Goal: Task Accomplishment & Management: Complete application form

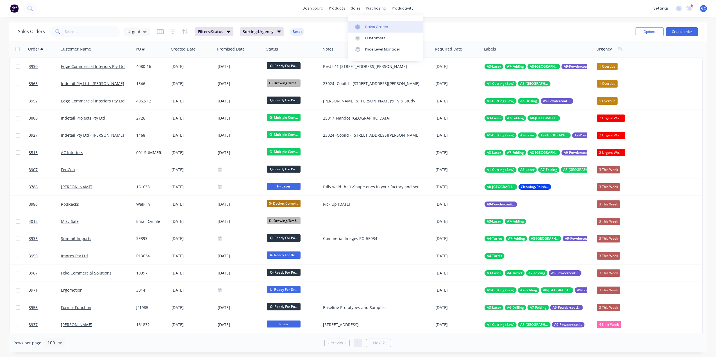
click at [373, 26] on div "Sales Orders" at bounding box center [376, 26] width 23 height 5
click at [401, 8] on div "productivity" at bounding box center [402, 8] width 27 height 8
click at [411, 28] on div "Workflow" at bounding box center [412, 26] width 17 height 5
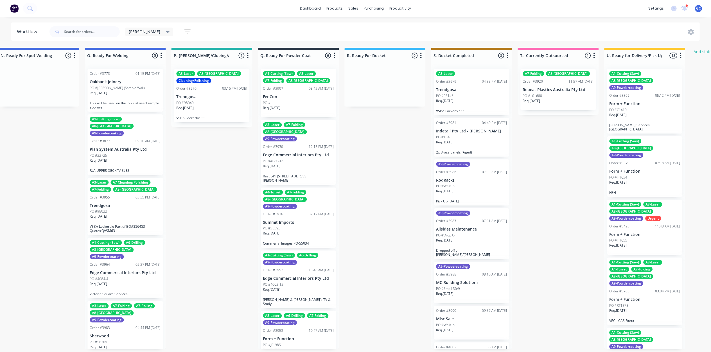
scroll to position [0, 1084]
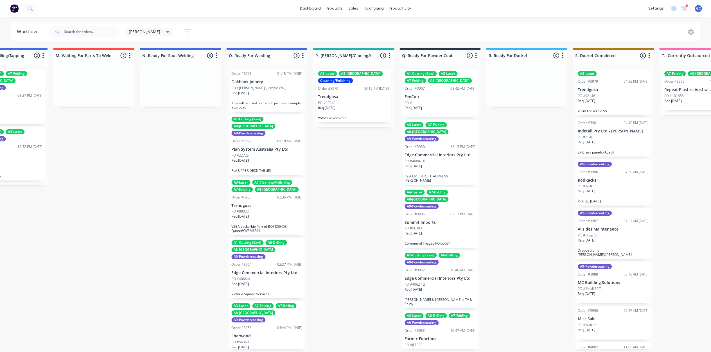
click at [432, 158] on div "PO #4080-16" at bounding box center [439, 160] width 71 height 5
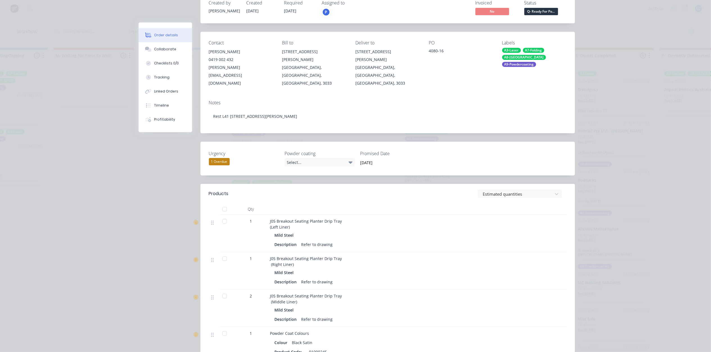
scroll to position [0, 0]
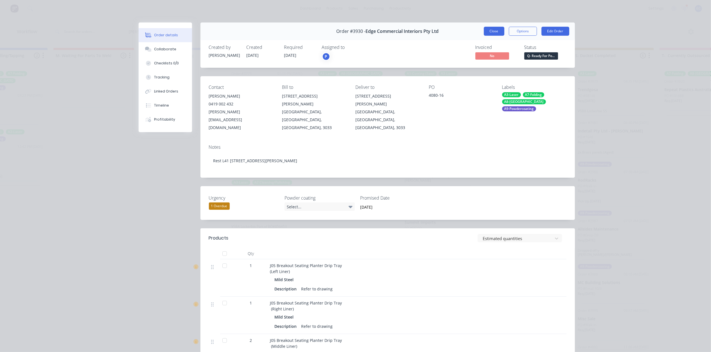
click at [492, 35] on button "Close" at bounding box center [494, 31] width 21 height 9
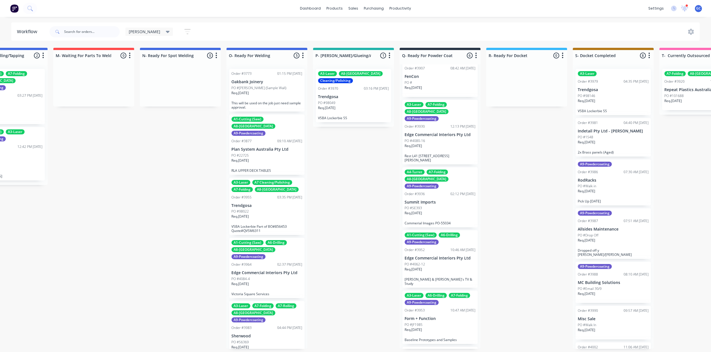
scroll to position [37, 0]
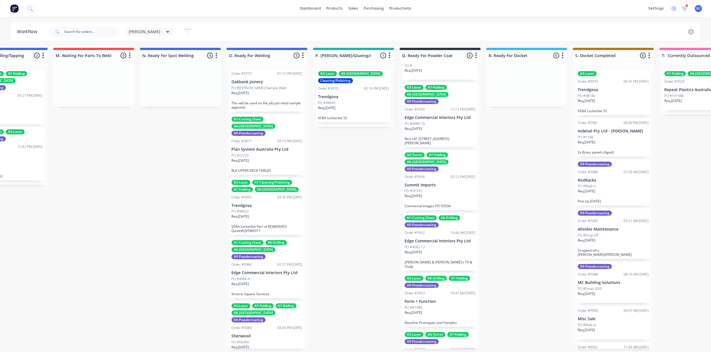
click at [430, 183] on p "Summit Imports" at bounding box center [439, 185] width 71 height 5
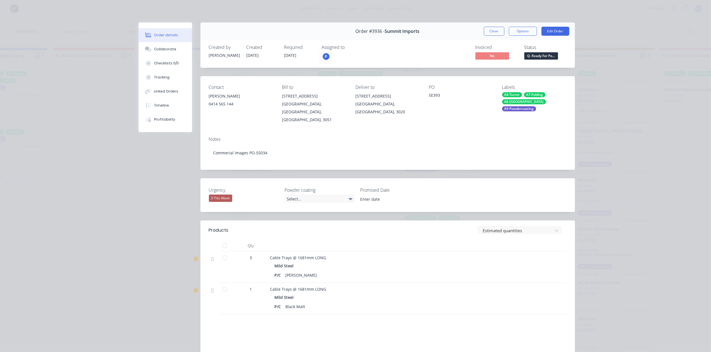
click at [495, 36] on div "Order #3936 - Summit Imports Close Options Edit Order" at bounding box center [387, 31] width 374 height 18
click at [496, 32] on button "Close" at bounding box center [494, 31] width 21 height 9
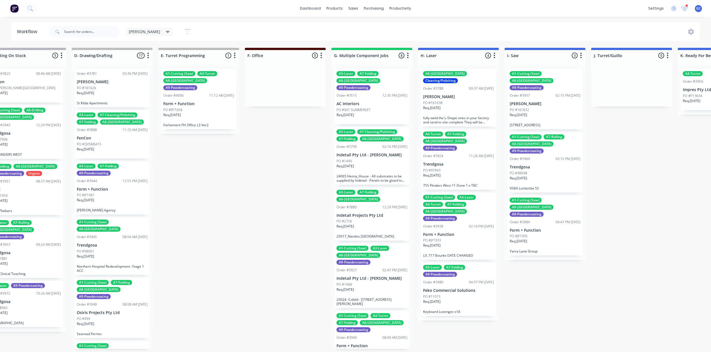
scroll to position [3, 0]
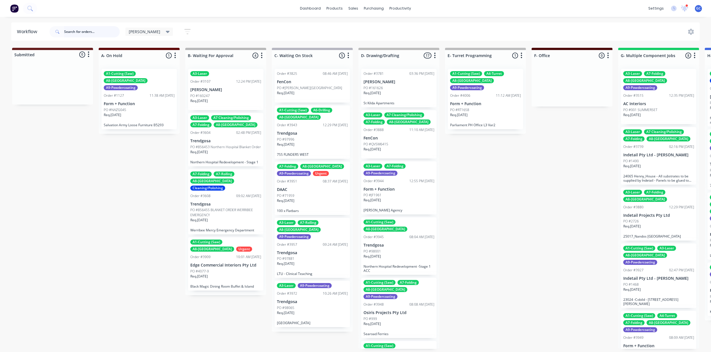
click at [92, 31] on input "text" at bounding box center [92, 31] width 56 height 11
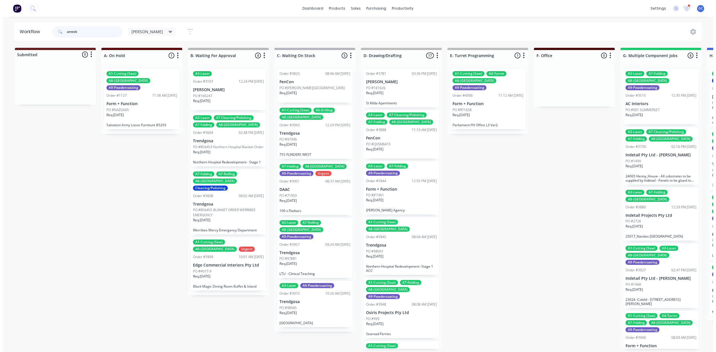
scroll to position [0, 0]
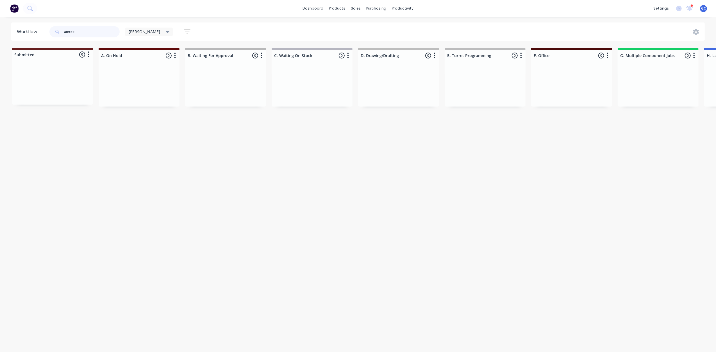
type input "amtek"
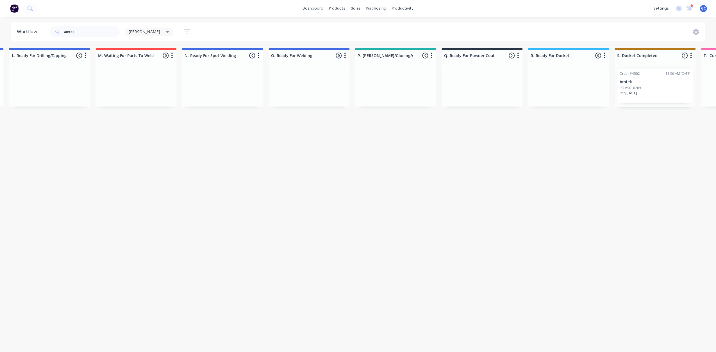
scroll to position [0, 1280]
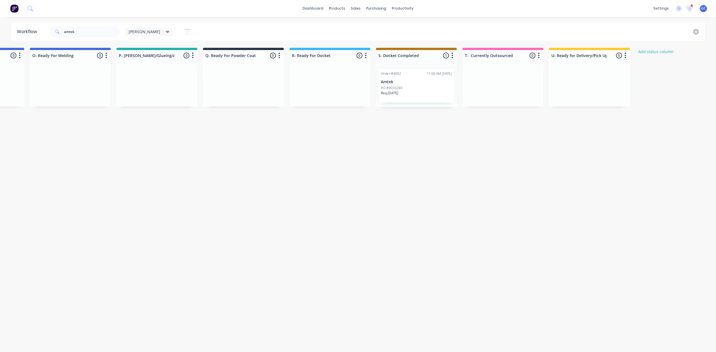
click at [405, 89] on div "PO #9010269" at bounding box center [416, 87] width 71 height 5
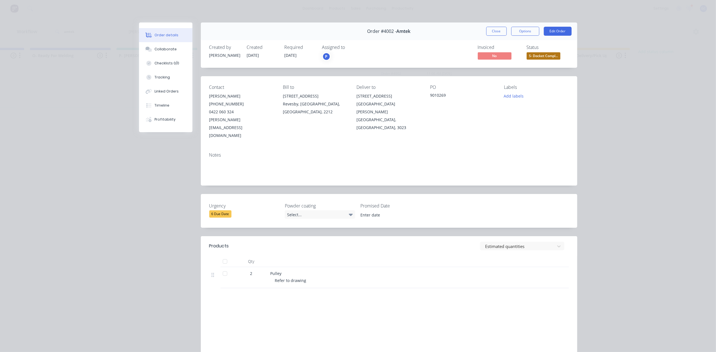
click at [533, 57] on span "S- Docket Compl..." at bounding box center [544, 55] width 34 height 7
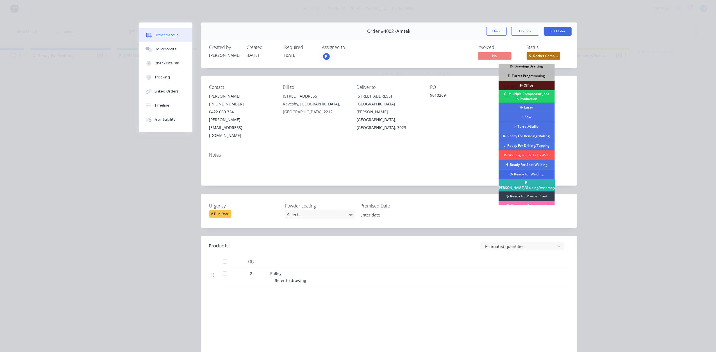
scroll to position [85, 0]
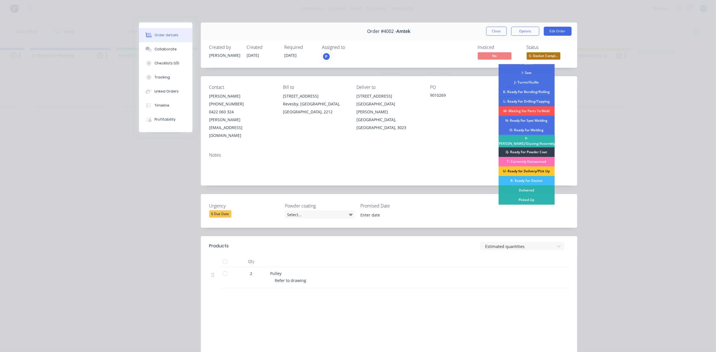
click at [532, 171] on div "U- Ready for Delivery/Pick Up" at bounding box center [527, 171] width 56 height 10
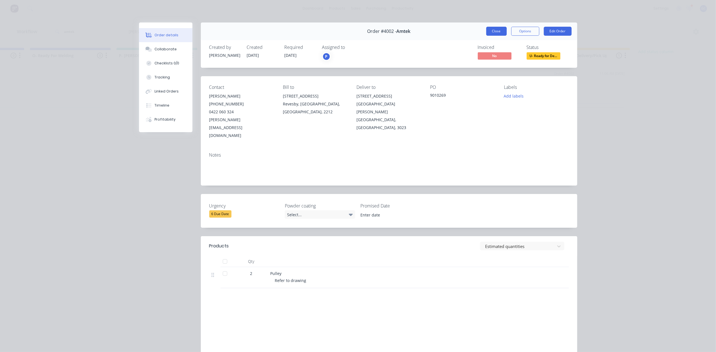
click at [495, 31] on button "Close" at bounding box center [496, 31] width 21 height 9
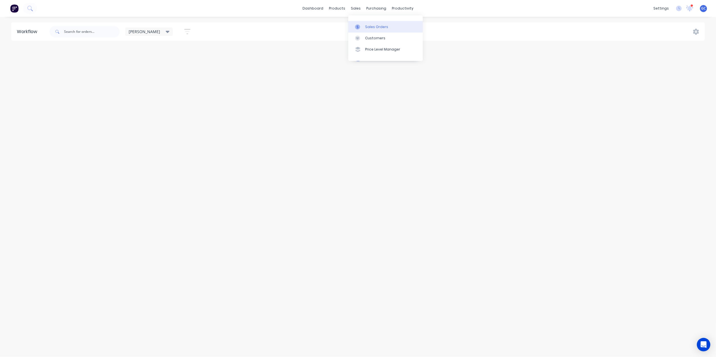
click at [376, 25] on div "Sales Orders" at bounding box center [376, 26] width 23 height 5
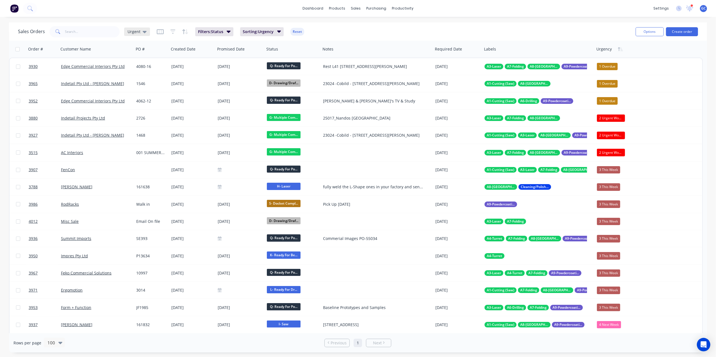
click at [134, 31] on span "Urgent" at bounding box center [134, 32] width 13 height 6
click at [135, 136] on button "[PERSON_NAME]" at bounding box center [158, 135] width 64 height 6
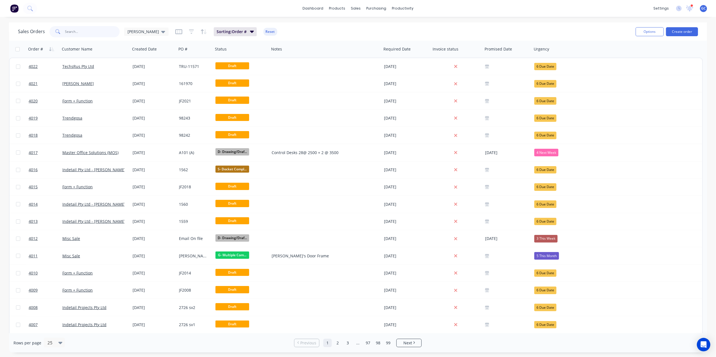
click at [90, 27] on input "text" at bounding box center [92, 31] width 55 height 11
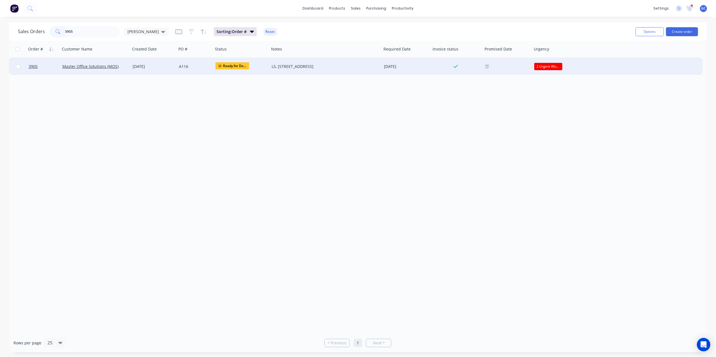
click at [234, 67] on span "U- Ready for De..." at bounding box center [232, 65] width 34 height 7
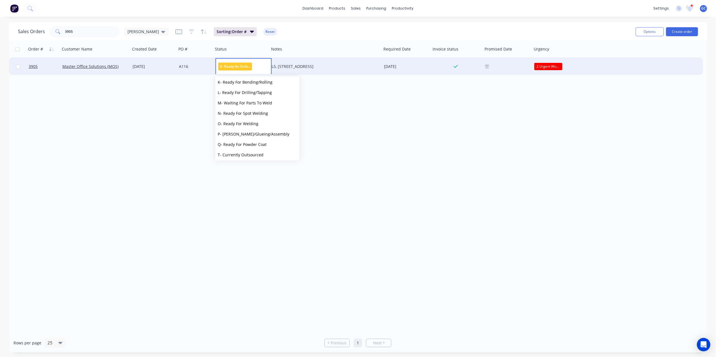
scroll to position [170, 0]
click at [230, 153] on span "Picked Up" at bounding box center [227, 153] width 19 height 5
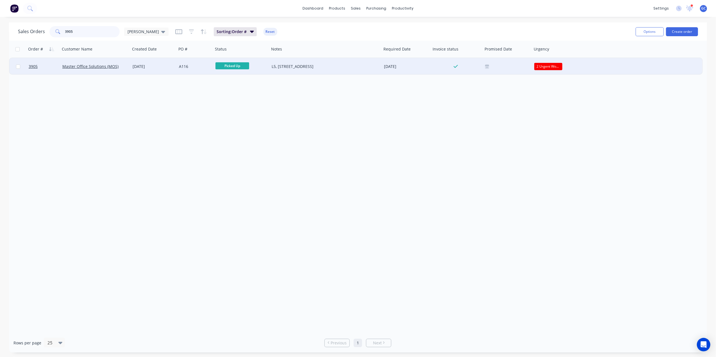
drag, startPoint x: 91, startPoint y: 31, endPoint x: 29, endPoint y: 28, distance: 61.6
click at [29, 28] on div "Sales Orders 3905 Gino" at bounding box center [93, 31] width 151 height 11
type input "W139"
click at [234, 66] on span "U- Ready for De..." at bounding box center [232, 65] width 34 height 7
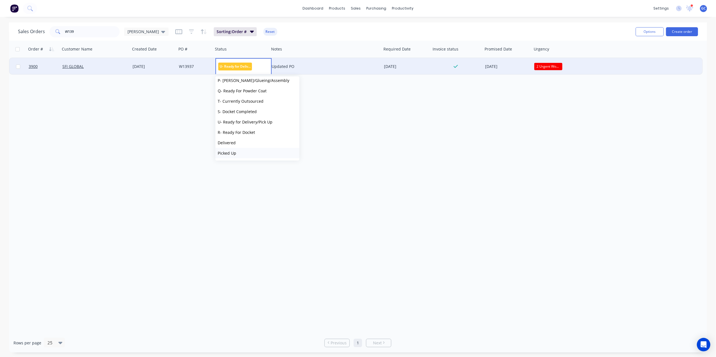
click at [229, 153] on span "Picked Up" at bounding box center [227, 153] width 19 height 5
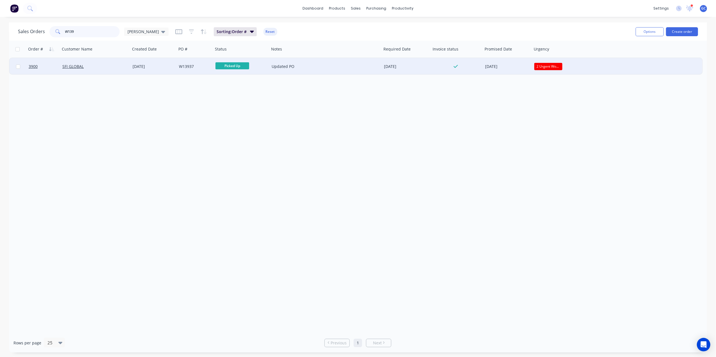
drag, startPoint x: 92, startPoint y: 33, endPoint x: 43, endPoint y: 24, distance: 49.2
click at [43, 24] on div "Sales Orders W139 Gino Sorting: Order # Reset Options Create order" at bounding box center [358, 31] width 698 height 18
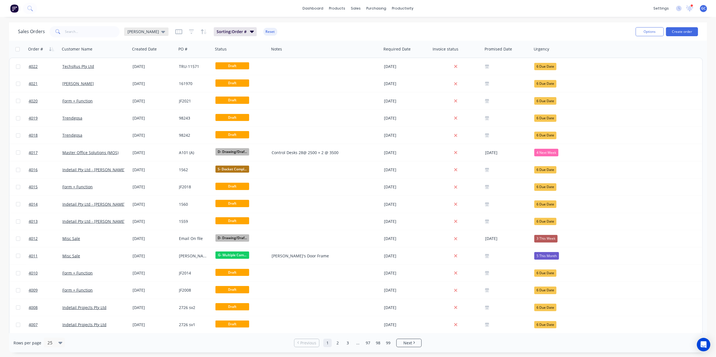
click at [126, 30] on div "[PERSON_NAME]" at bounding box center [146, 32] width 44 height 8
click at [138, 123] on button "Drafts" at bounding box center [158, 124] width 64 height 6
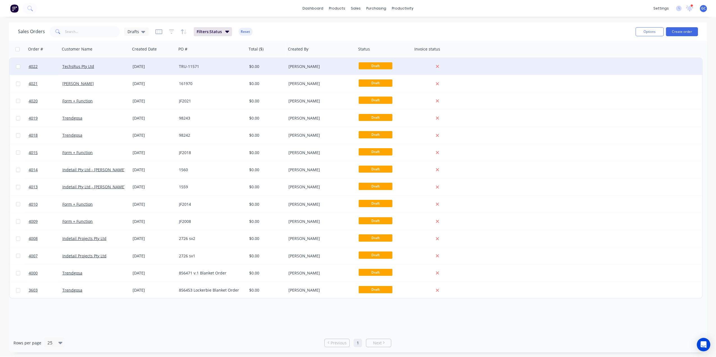
click at [116, 64] on div "TechsRus Pty Ltd" at bounding box center [93, 67] width 62 height 6
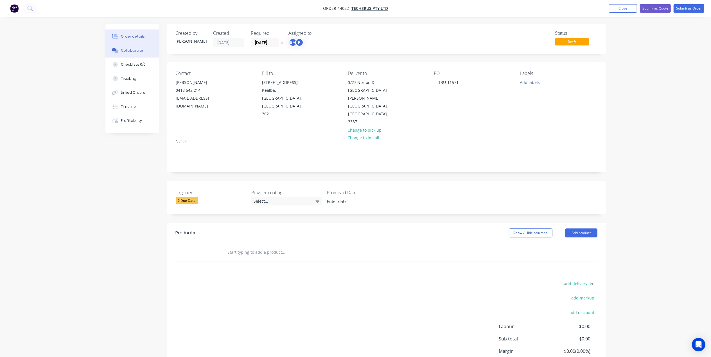
click at [133, 44] on button "Collaborate" at bounding box center [131, 51] width 53 height 14
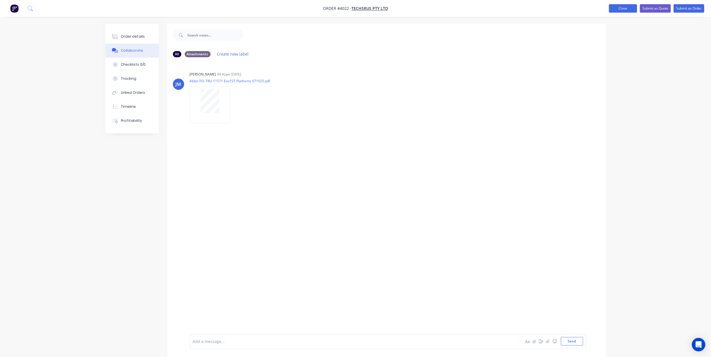
click at [614, 6] on button "Close" at bounding box center [623, 8] width 28 height 8
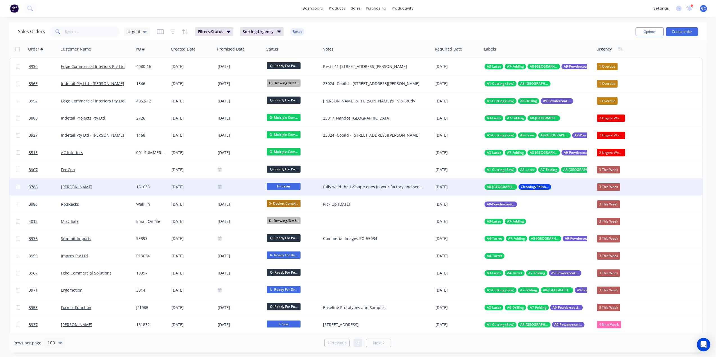
click at [115, 189] on div "[PERSON_NAME]" at bounding box center [94, 187] width 67 height 6
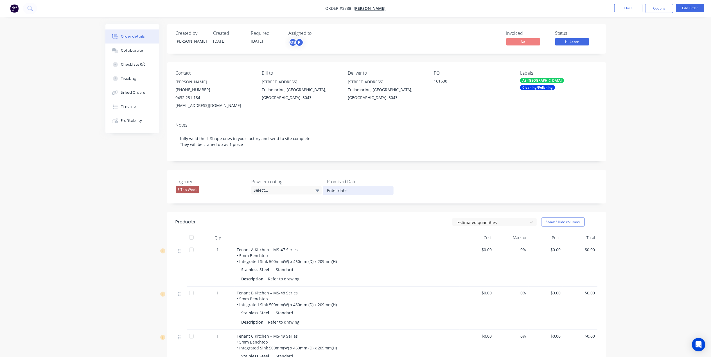
click at [348, 190] on input at bounding box center [358, 191] width 70 height 8
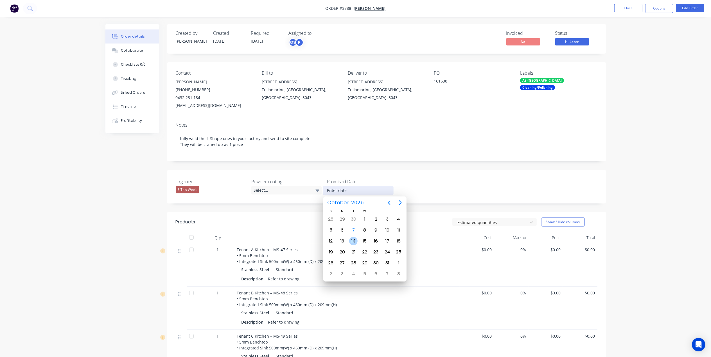
click at [353, 238] on div "14" at bounding box center [353, 241] width 8 height 8
type input "14 October 2025"
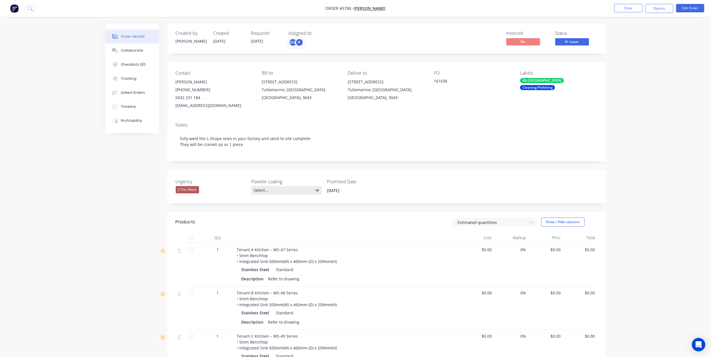
click at [278, 193] on div "Select..." at bounding box center [286, 190] width 70 height 8
click at [226, 193] on div "3 This Week" at bounding box center [211, 189] width 70 height 7
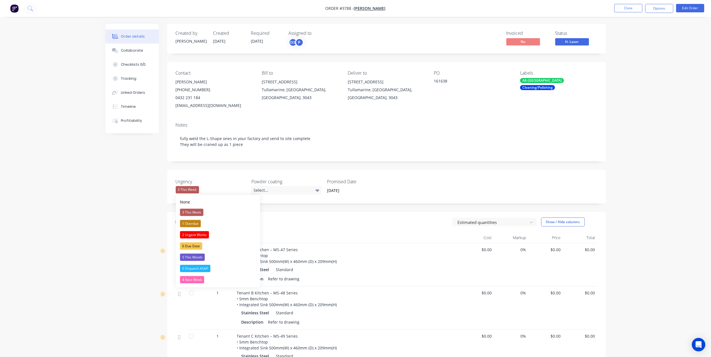
click at [242, 172] on div "Urgency 3 This Week Powder coating Select... Promised Date 14 October 2025" at bounding box center [386, 187] width 438 height 34
click at [189, 190] on div "3 This Week" at bounding box center [187, 189] width 23 height 7
click at [196, 276] on div "4 Next Week" at bounding box center [192, 279] width 24 height 7
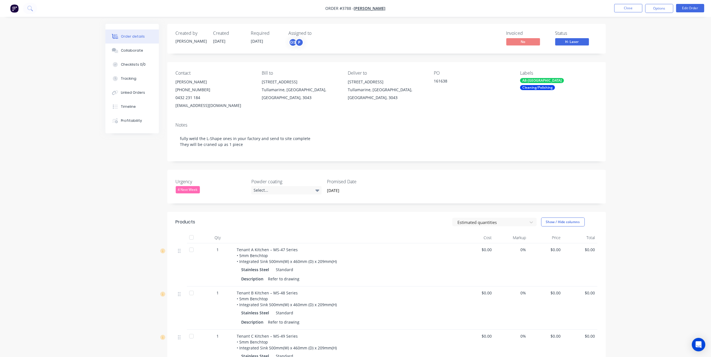
drag, startPoint x: 257, startPoint y: 111, endPoint x: 258, endPoint y: 127, distance: 16.6
drag, startPoint x: 258, startPoint y: 127, endPoint x: 473, endPoint y: 35, distance: 234.5
click at [449, 31] on div "Invoiced No Status H- Laser" at bounding box center [471, 39] width 252 height 16
click at [626, 5] on button "Close" at bounding box center [628, 8] width 28 height 8
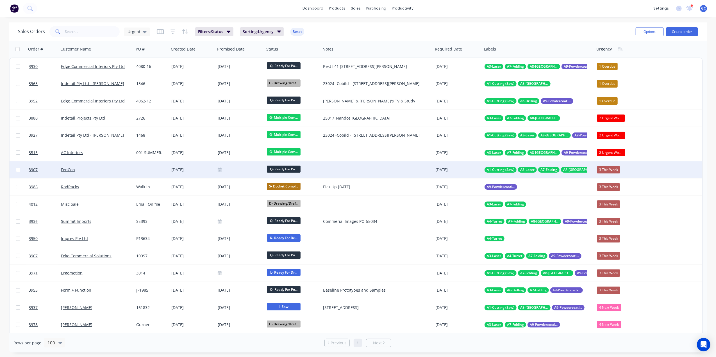
click at [112, 174] on div "FenCon" at bounding box center [96, 170] width 75 height 17
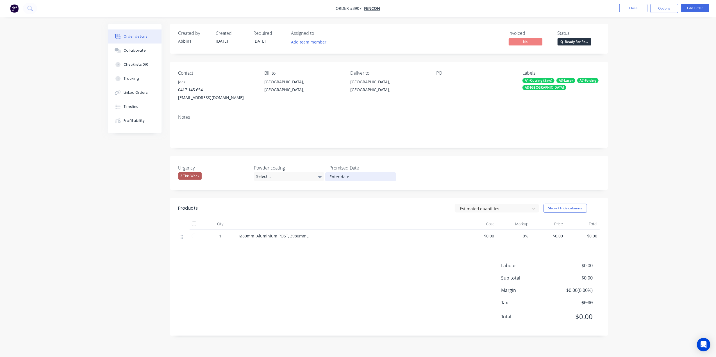
click at [341, 179] on input at bounding box center [361, 177] width 70 height 8
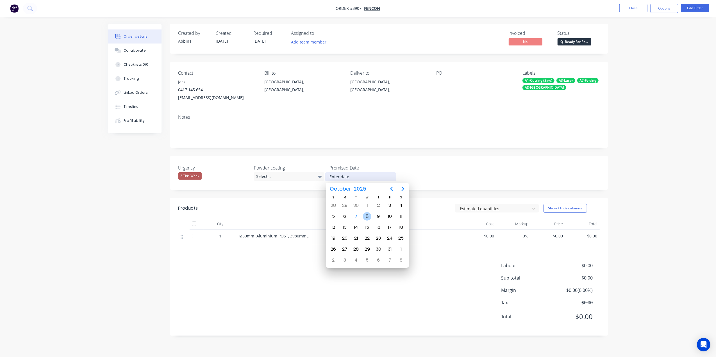
click at [369, 214] on div "8" at bounding box center [367, 216] width 8 height 8
type input "[DATE]"
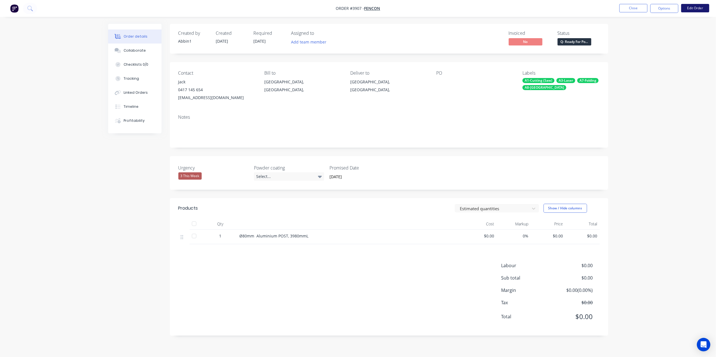
click at [690, 8] on button "Edit Order" at bounding box center [695, 8] width 28 height 8
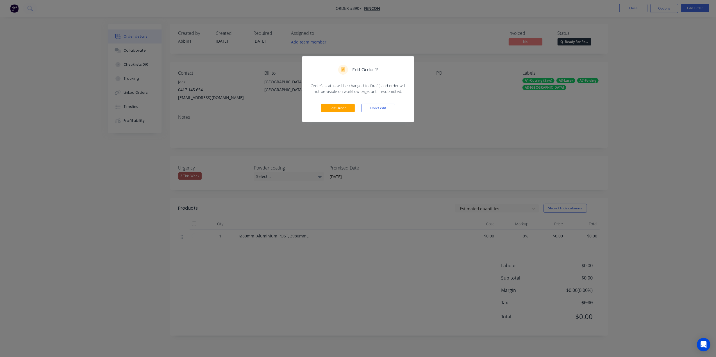
click at [350, 115] on div "Edit Order Don't edit" at bounding box center [358, 108] width 112 height 28
click at [346, 112] on button "Edit Order" at bounding box center [338, 108] width 34 height 8
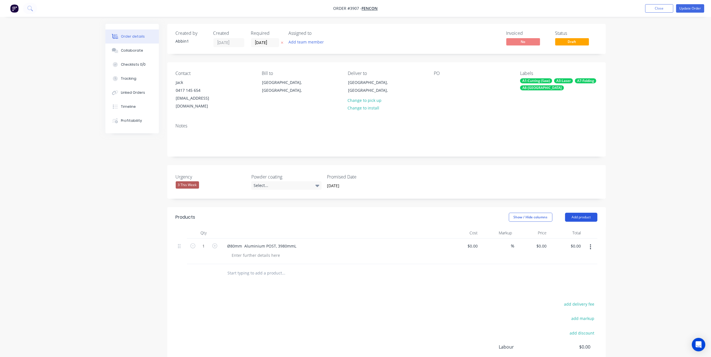
click at [580, 213] on button "Add product" at bounding box center [581, 217] width 32 height 9
click at [566, 239] on div "Basic product" at bounding box center [570, 243] width 43 height 8
click at [251, 268] on div at bounding box center [246, 272] width 47 height 8
click at [250, 277] on div at bounding box center [255, 281] width 57 height 8
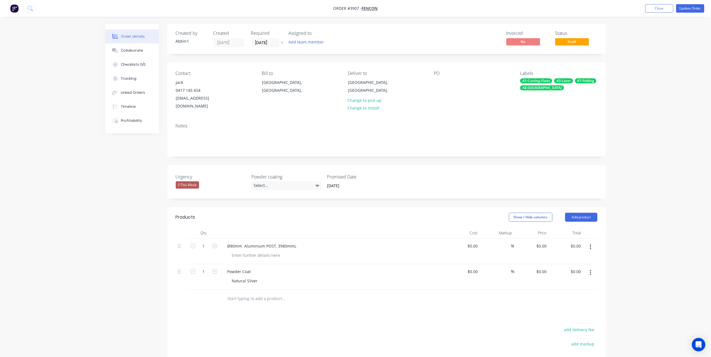
click at [301, 277] on div "Natural Silver" at bounding box center [335, 281] width 216 height 8
click at [190, 181] on div "3 This Week" at bounding box center [187, 184] width 23 height 7
click at [437, 76] on div "PO" at bounding box center [472, 73] width 77 height 5
click at [436, 76] on div "PO" at bounding box center [472, 73] width 77 height 5
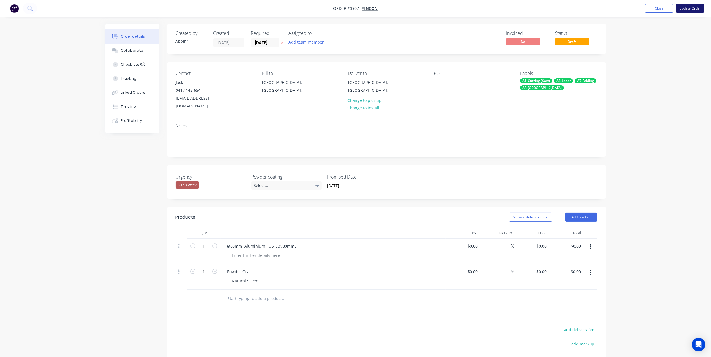
click at [687, 8] on button "Update Order" at bounding box center [690, 8] width 28 height 8
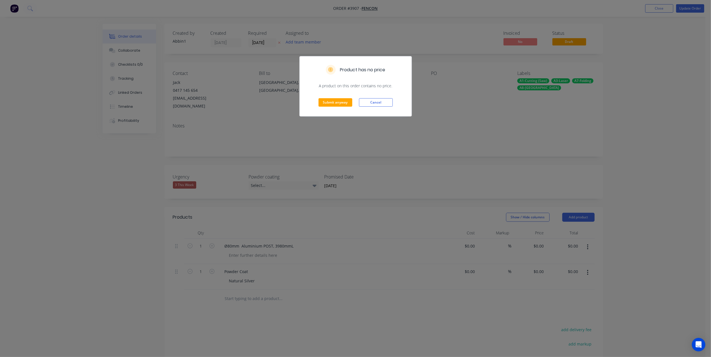
click at [402, 105] on div "Submit anyway Cancel" at bounding box center [355, 103] width 112 height 28
click at [378, 103] on button "Cancel" at bounding box center [376, 102] width 34 height 8
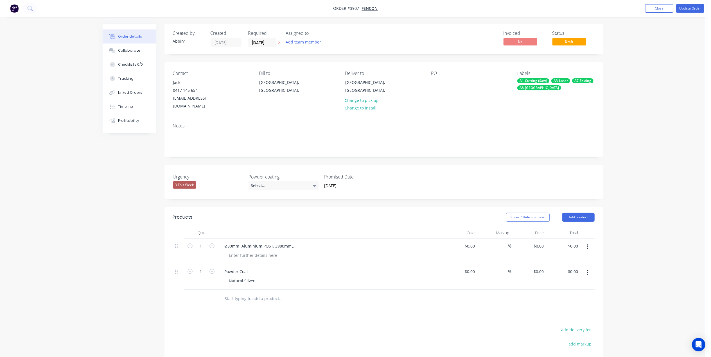
click at [430, 83] on div "Product has no price A product on this order contains no price. Submit anyway C…" at bounding box center [355, 178] width 711 height 357
drag, startPoint x: 432, startPoint y: 83, endPoint x: 436, endPoint y: 79, distance: 5.8
click at [432, 83] on div "Contact Jack 0417 145 654 Jack@fencon.co Bill to Victoria, Australia, Deliver t…" at bounding box center [386, 90] width 438 height 56
click at [437, 79] on div at bounding box center [438, 82] width 9 height 8
click at [463, 165] on div "Urgency 3 This Week Powder coating Select... Promised Date 08 October 2025" at bounding box center [386, 182] width 438 height 34
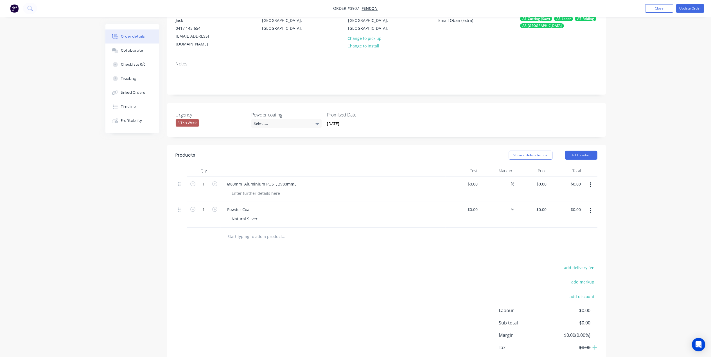
scroll to position [87, 0]
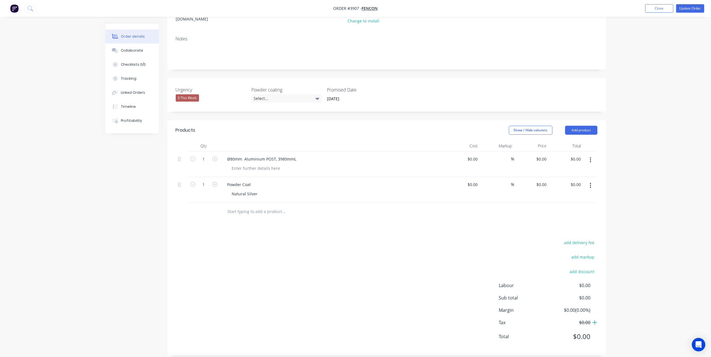
click at [594, 320] on icon at bounding box center [594, 323] width 5 height 6
click at [595, 320] on icon at bounding box center [594, 323] width 5 height 6
click at [582, 319] on span "$0.00" at bounding box center [569, 322] width 42 height 7
drag, startPoint x: 585, startPoint y: 304, endPoint x: 550, endPoint y: 299, distance: 35.2
click at [550, 299] on div "Labour $0.00 Sub total $0.00 Margin $0.00 ( 0.00 %) Tax $0.00 Total $0.00" at bounding box center [548, 314] width 98 height 65
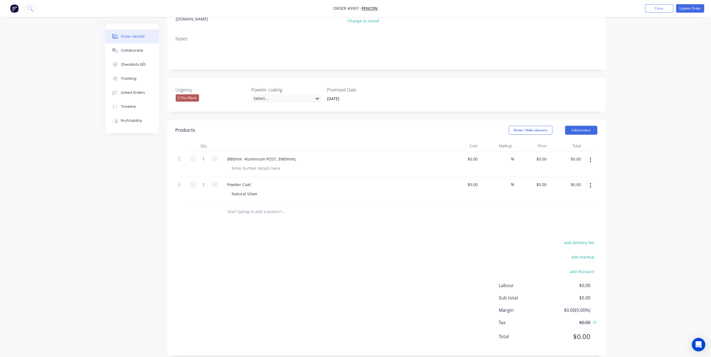
click at [541, 228] on div "Products Show / Hide columns Add product Qty Cost Markup Price Total 1 Ø80mm Al…" at bounding box center [386, 238] width 438 height 236
type input "800"
type input "$800.00"
click at [548, 210] on div at bounding box center [386, 212] width 421 height 18
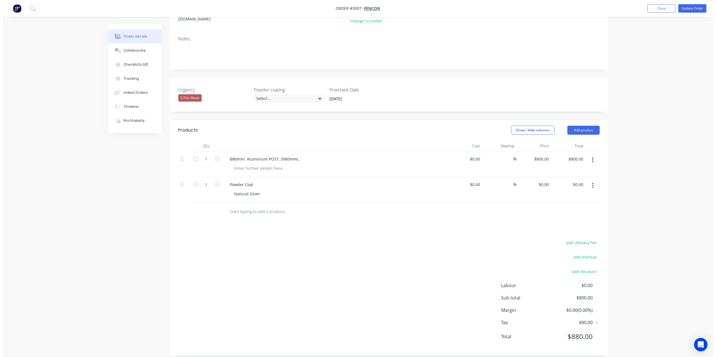
scroll to position [0, 0]
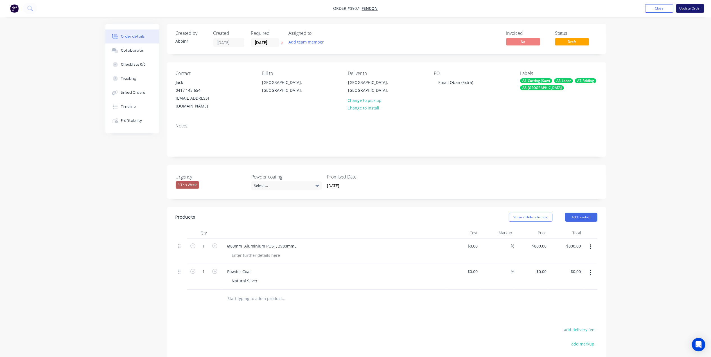
click at [684, 10] on button "Update Order" at bounding box center [690, 8] width 28 height 8
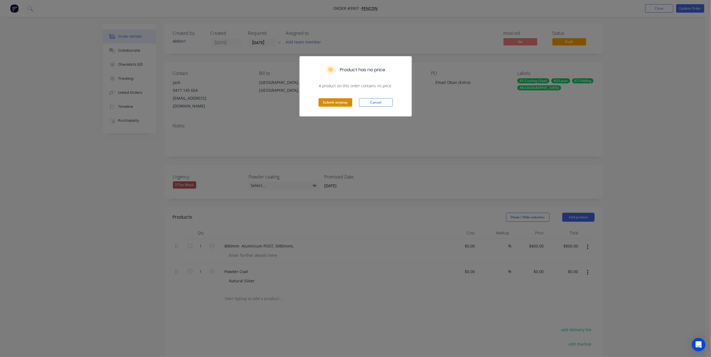
click at [336, 101] on button "Submit anyway" at bounding box center [335, 102] width 34 height 8
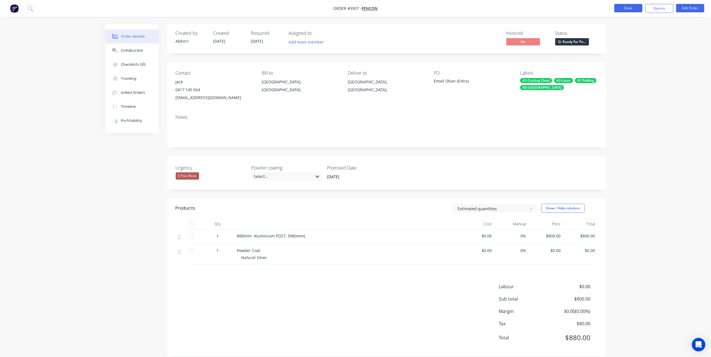
click at [630, 8] on button "Close" at bounding box center [628, 8] width 28 height 8
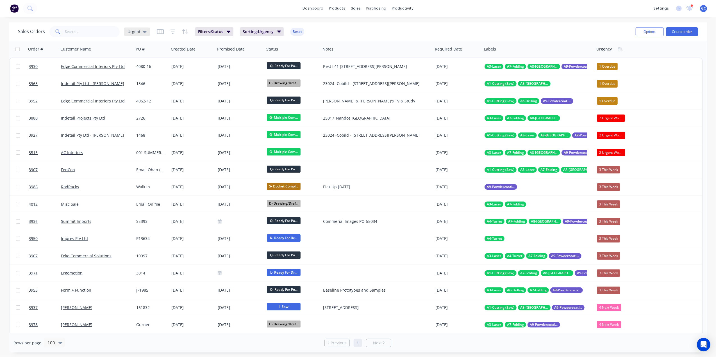
click at [131, 29] on span "Urgent" at bounding box center [134, 32] width 13 height 6
click at [135, 124] on button "Drafts" at bounding box center [158, 124] width 64 height 6
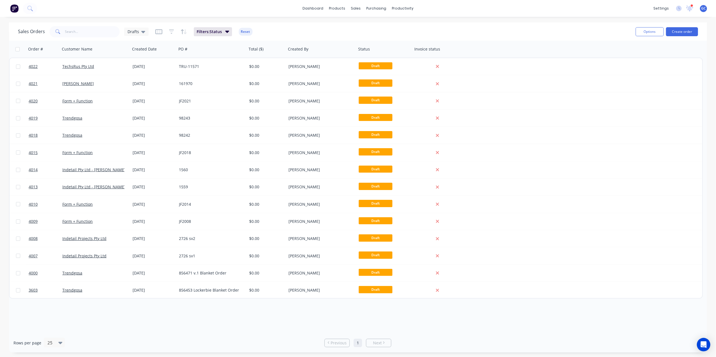
click at [363, 315] on div "Order # Customer Name Created Date PO # Total ($) Created By Status Invoice sta…" at bounding box center [358, 187] width 698 height 293
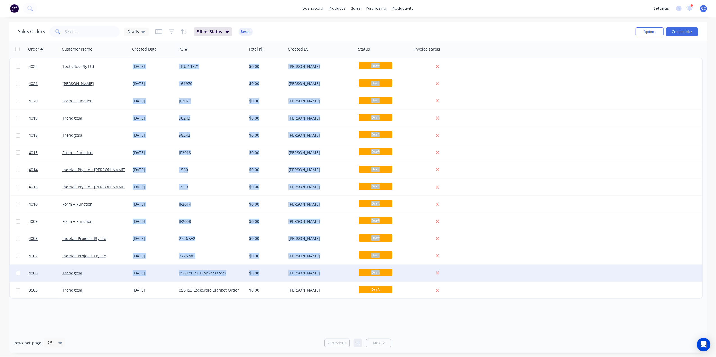
drag, startPoint x: 415, startPoint y: 326, endPoint x: 465, endPoint y: 278, distance: 69.5
click at [465, 278] on div "Order # Customer Name Created Date PO # Total ($) Created By Status Invoice sta…" at bounding box center [358, 187] width 698 height 293
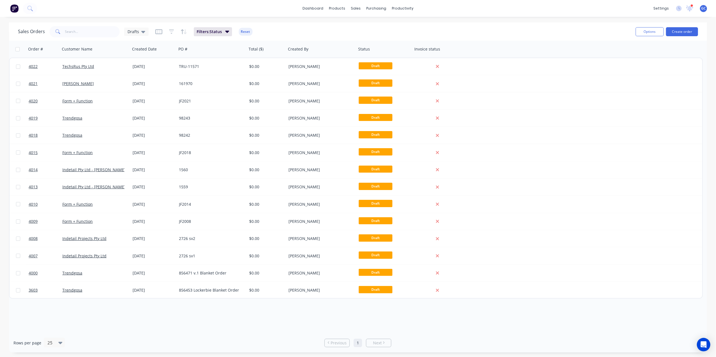
click at [469, 317] on div "Order # Customer Name Created Date PO # Total ($) Created By Status Invoice sta…" at bounding box center [358, 187] width 698 height 293
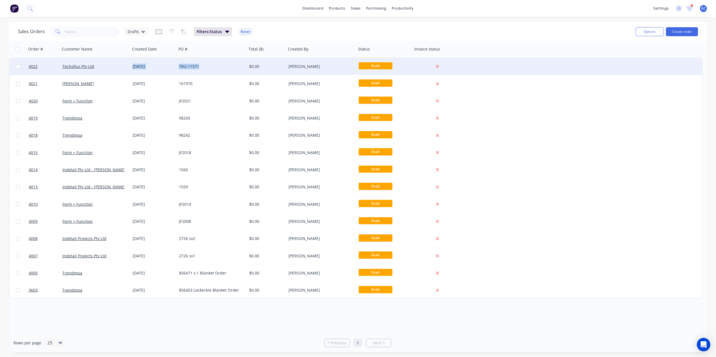
drag, startPoint x: 406, startPoint y: 307, endPoint x: 226, endPoint y: 69, distance: 298.1
click at [228, 69] on div "Order # Customer Name Created Date PO # Total ($) Created By Status Invoice sta…" at bounding box center [358, 187] width 698 height 293
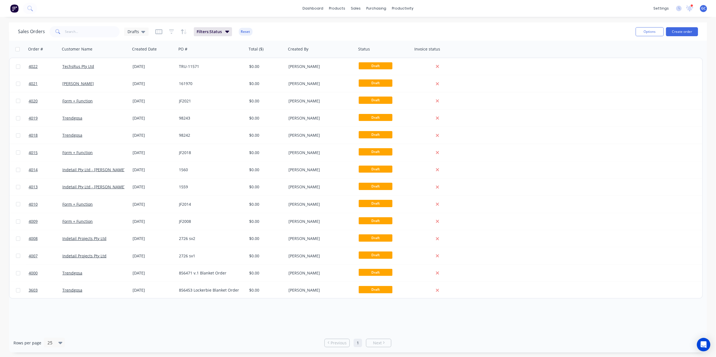
click at [244, 312] on div "Order # Customer Name Created Date PO # Total ($) Created By Status Invoice sta…" at bounding box center [358, 187] width 698 height 293
click at [187, 328] on div "Order # Customer Name Created Date PO # Total ($) Created By Status Invoice sta…" at bounding box center [358, 187] width 698 height 293
click at [186, 328] on div "Order # Customer Name Created Date PO # Total ($) Created By Status Invoice sta…" at bounding box center [358, 187] width 698 height 293
click at [132, 30] on span "Drafts" at bounding box center [134, 32] width 12 height 6
click at [140, 89] on button "Urgent (Default)" at bounding box center [158, 90] width 64 height 6
